Goal: Navigation & Orientation: Find specific page/section

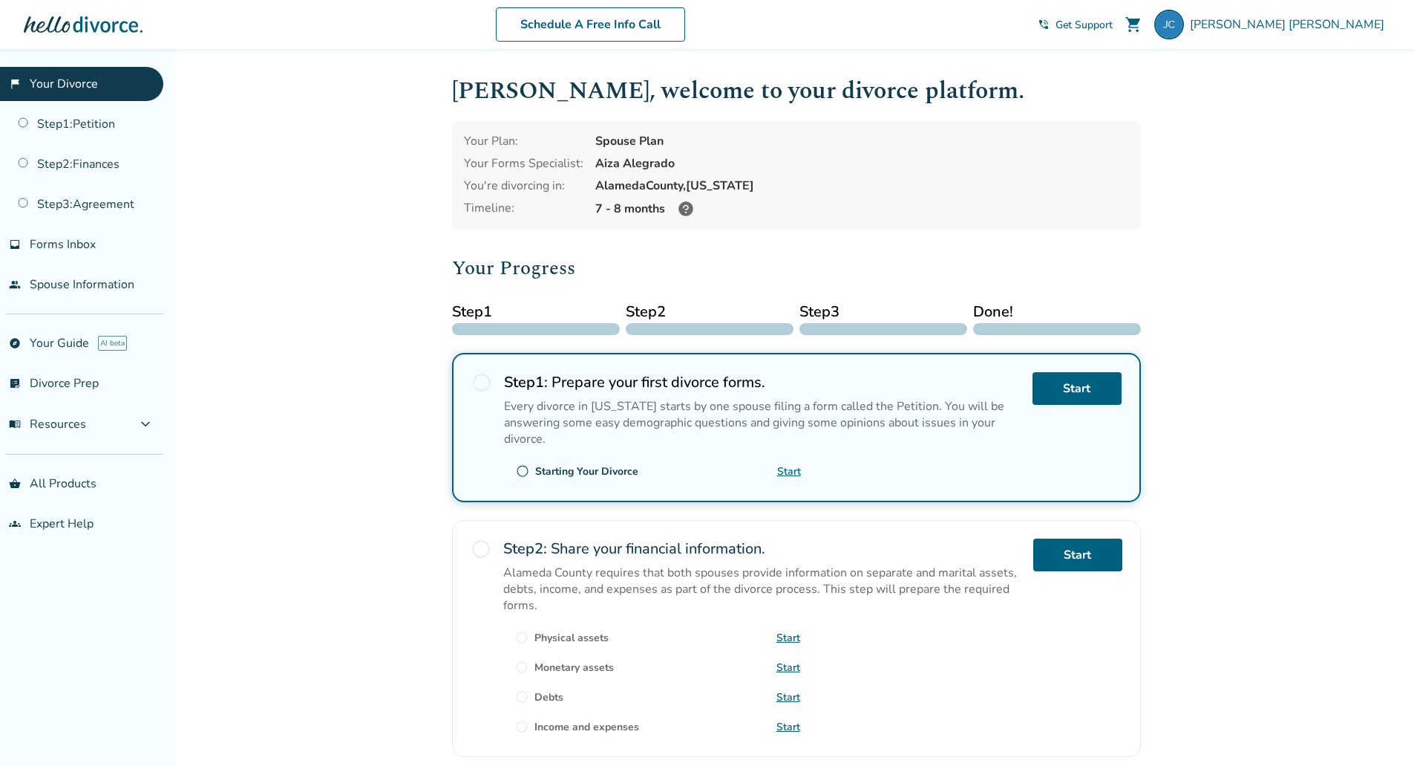
click at [1113, 24] on span "Get Support" at bounding box center [1084, 25] width 57 height 14
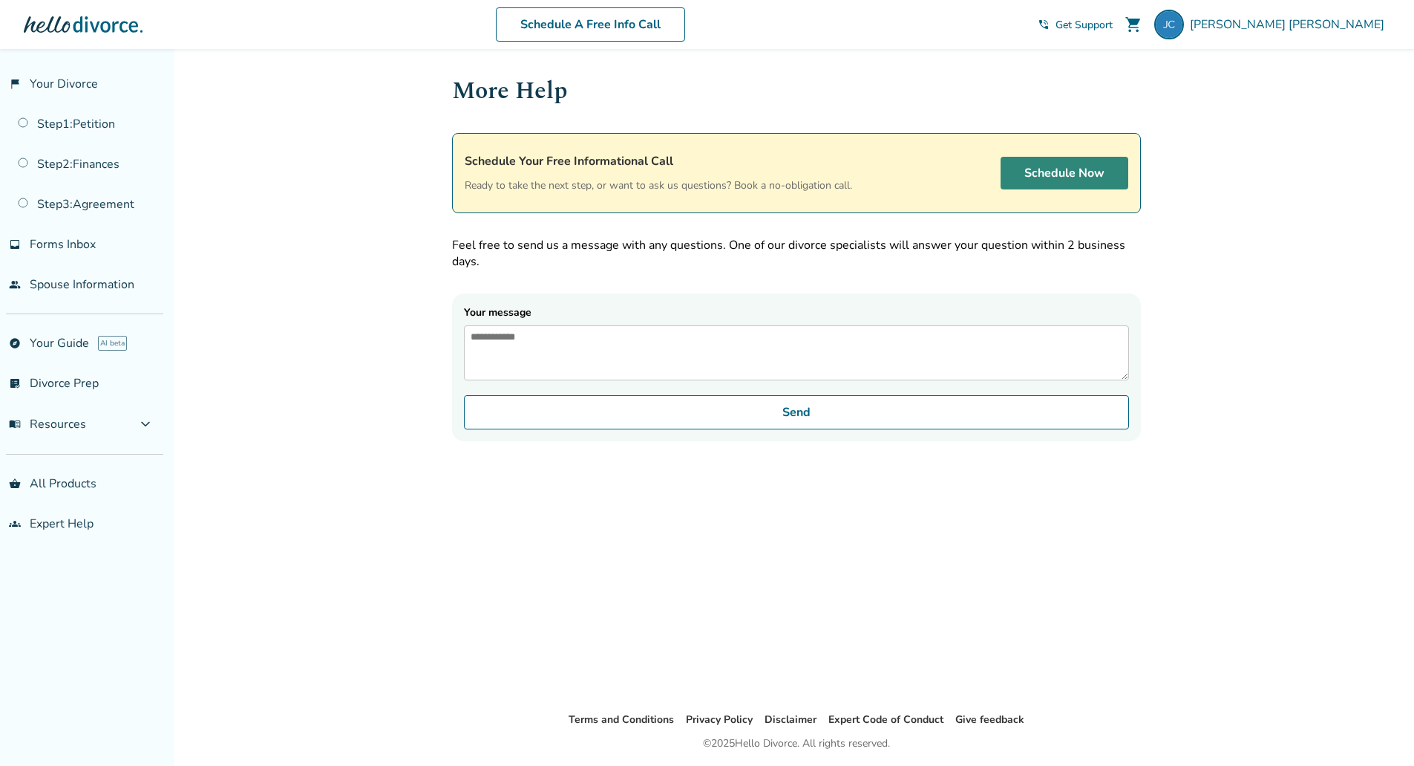
click at [1053, 172] on link "Schedule Now" at bounding box center [1065, 173] width 128 height 33
click at [92, 22] on div at bounding box center [83, 25] width 119 height 30
click at [78, 80] on link "flag_2 Your Divorce" at bounding box center [81, 84] width 163 height 34
